Goal: Transaction & Acquisition: Purchase product/service

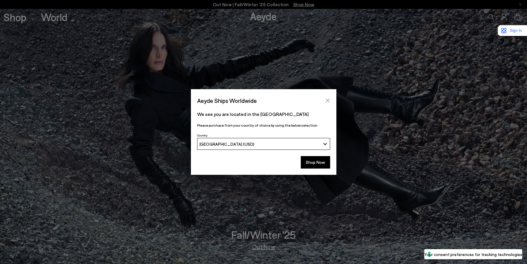
click at [330, 103] on button "Close" at bounding box center [327, 100] width 9 height 9
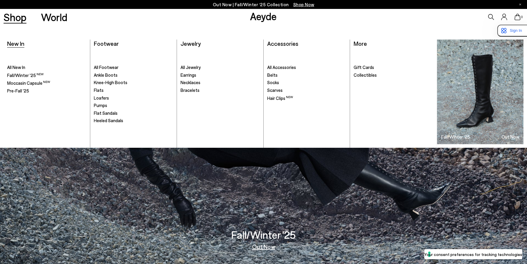
click at [13, 40] on span "New In" at bounding box center [15, 43] width 17 height 7
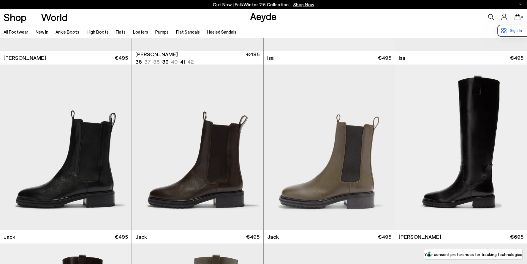
scroll to position [3552, 0]
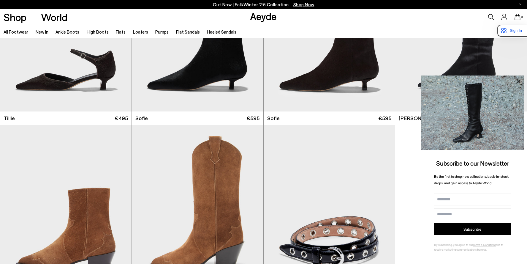
scroll to position [4450, 0]
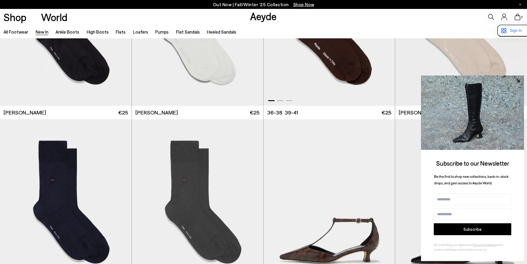
scroll to position [5372, 0]
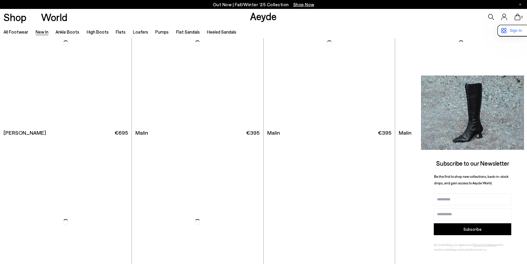
scroll to position [5986, 0]
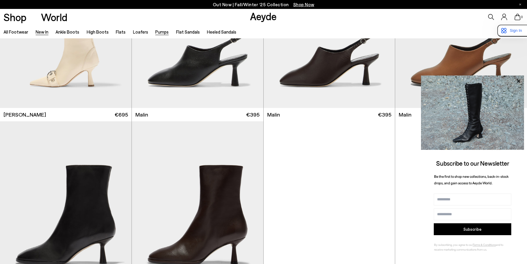
click at [156, 33] on link "Pumps" at bounding box center [161, 31] width 13 height 5
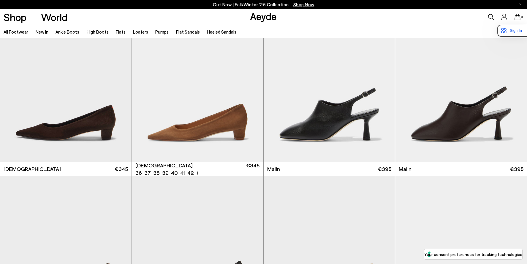
scroll to position [1113, 0]
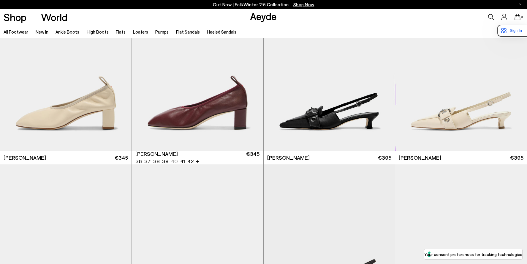
scroll to position [1608, 0]
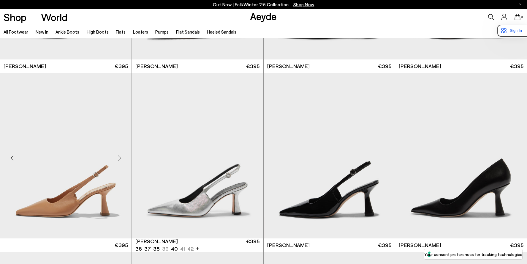
scroll to position [2639, 0]
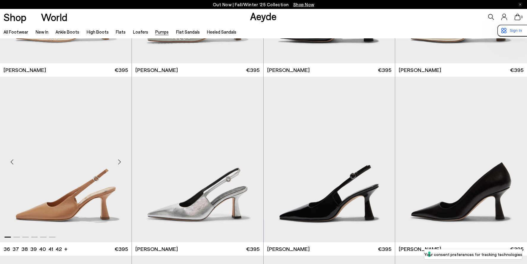
click at [120, 162] on div "Next slide" at bounding box center [120, 162] width 18 height 18
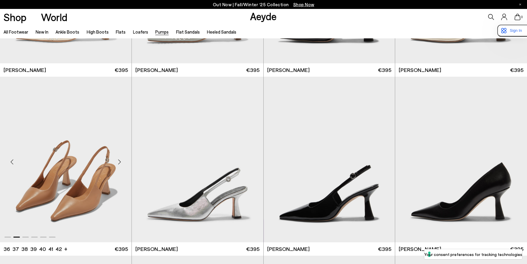
click at [120, 162] on div "Next slide" at bounding box center [120, 162] width 18 height 18
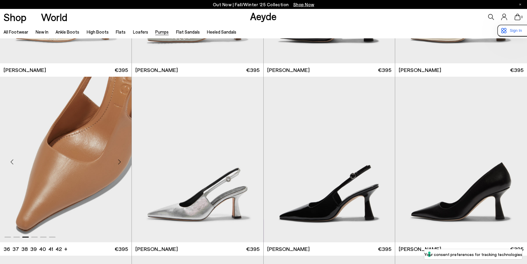
click at [120, 162] on div "Next slide" at bounding box center [120, 162] width 18 height 18
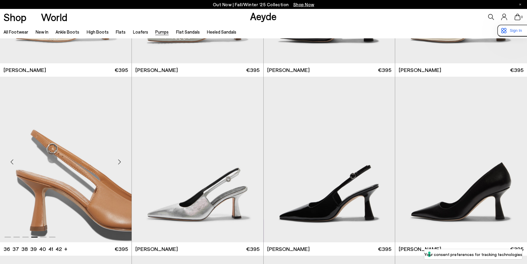
click at [120, 162] on div "Next slide" at bounding box center [120, 162] width 18 height 18
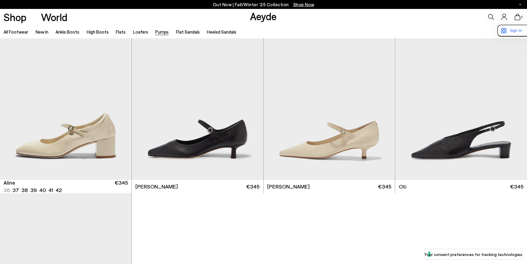
scroll to position [3246, 0]
